Goal: Use online tool/utility: Utilize a website feature to perform a specific function

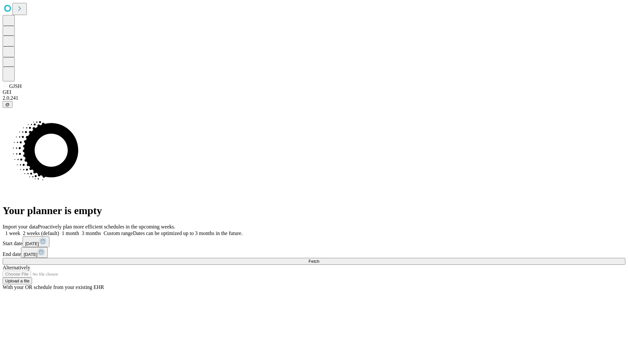
click at [319, 259] on span "Fetch" at bounding box center [313, 261] width 11 height 5
